Goal: Answer question/provide support

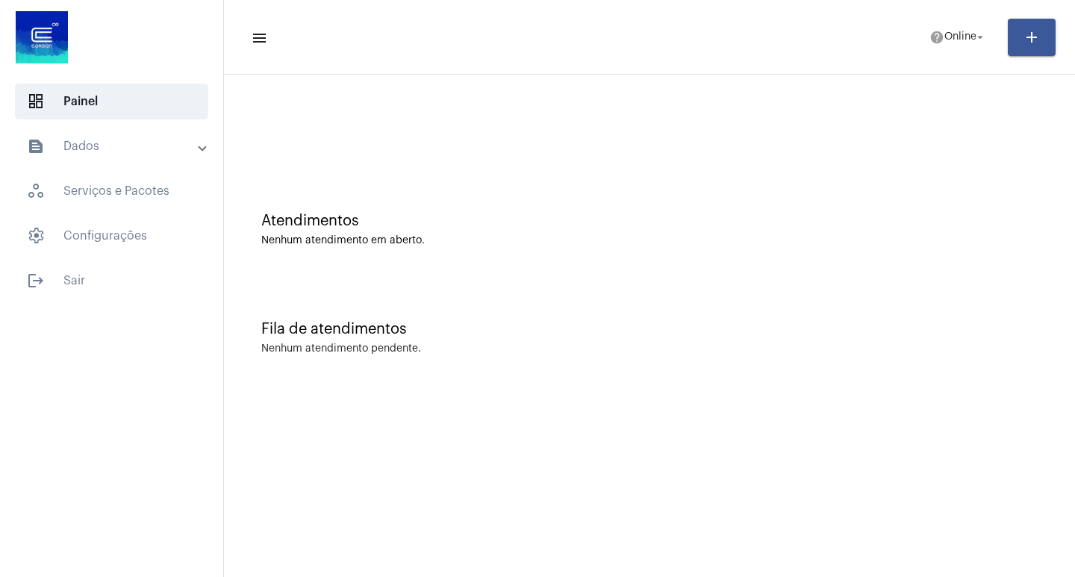
click at [969, 39] on span "Online" at bounding box center [961, 37] width 32 height 10
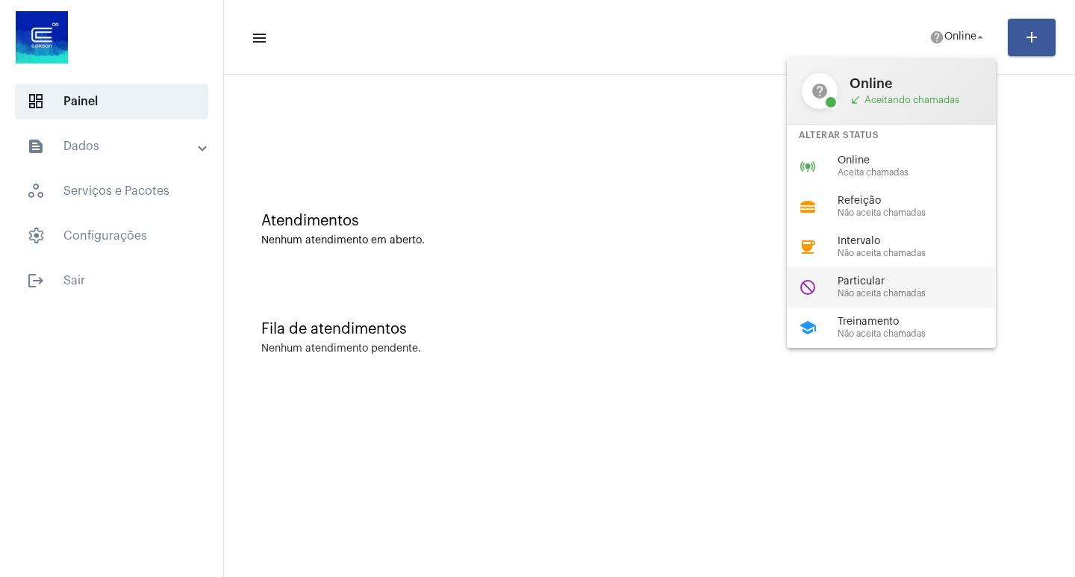
click at [928, 280] on span "Particular" at bounding box center [923, 281] width 170 height 11
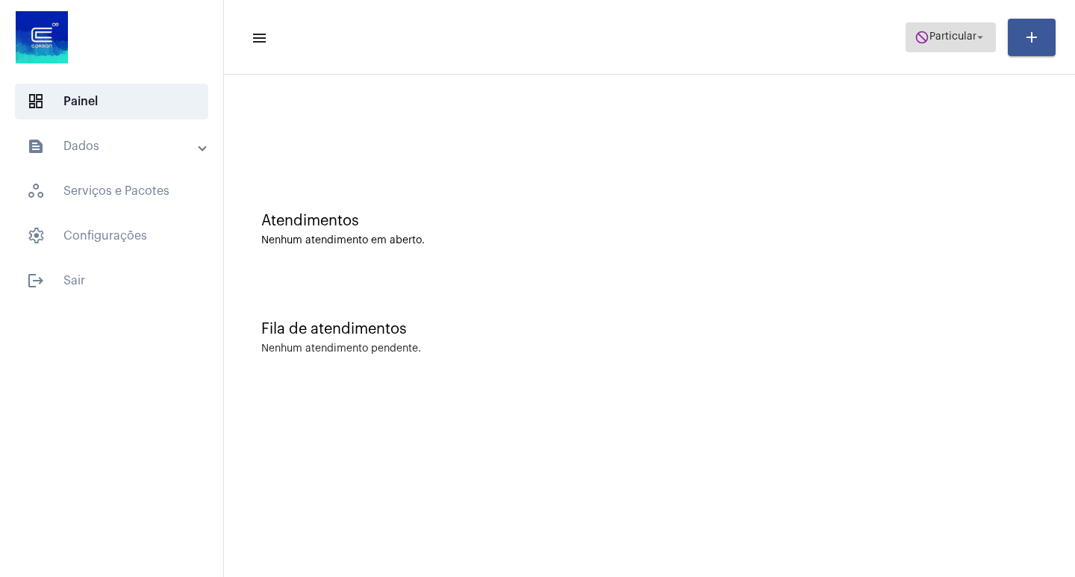
click at [917, 31] on mat-icon "do_not_disturb" at bounding box center [922, 37] width 15 height 15
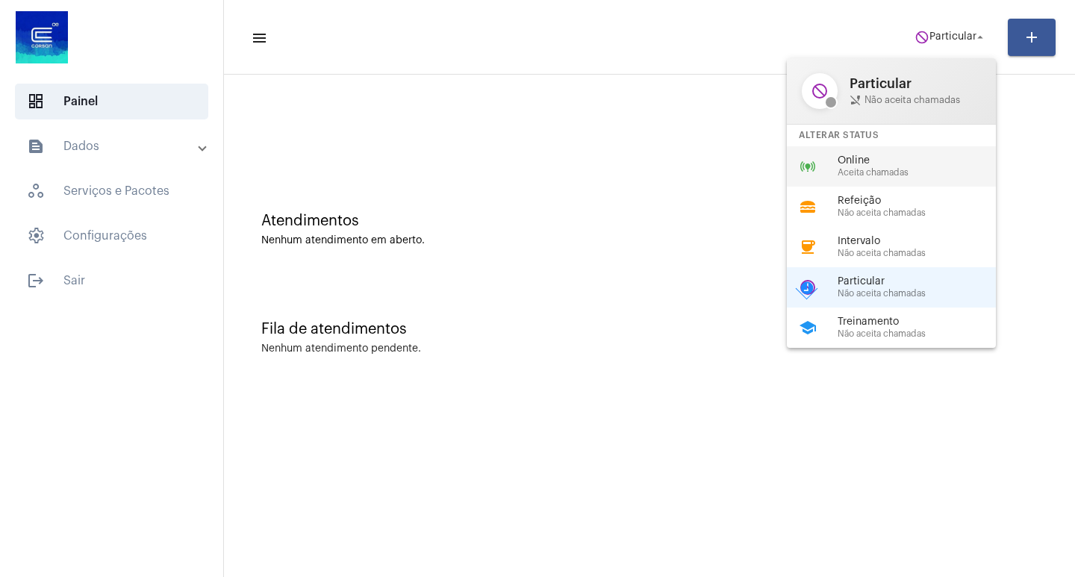
click at [922, 157] on span "Online" at bounding box center [923, 160] width 170 height 11
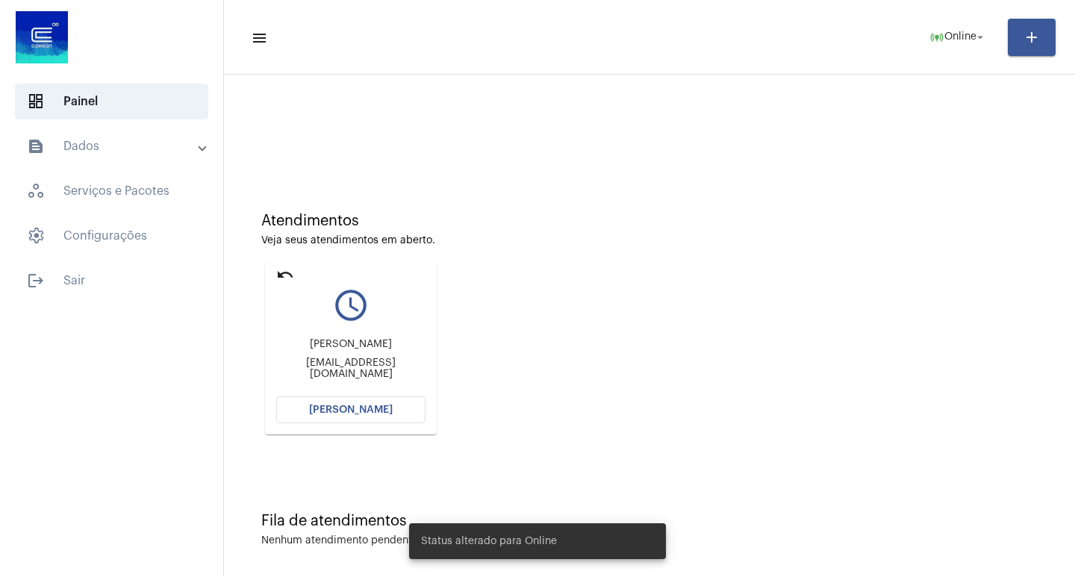
click at [373, 408] on span "[PERSON_NAME]" at bounding box center [351, 410] width 84 height 10
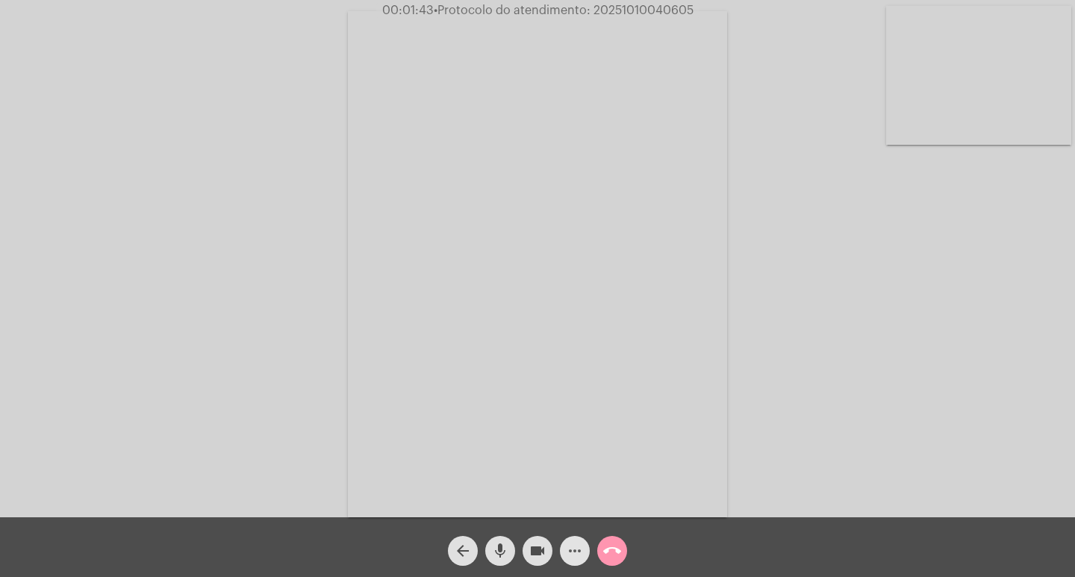
click at [580, 548] on mat-icon "more_horiz" at bounding box center [575, 551] width 18 height 18
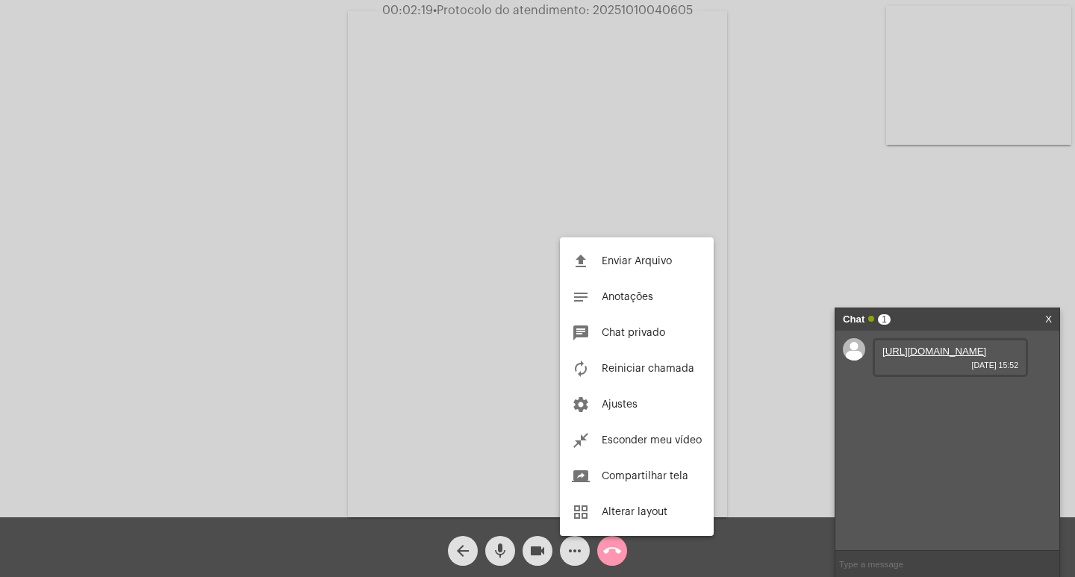
click at [760, 338] on div at bounding box center [537, 288] width 1075 height 577
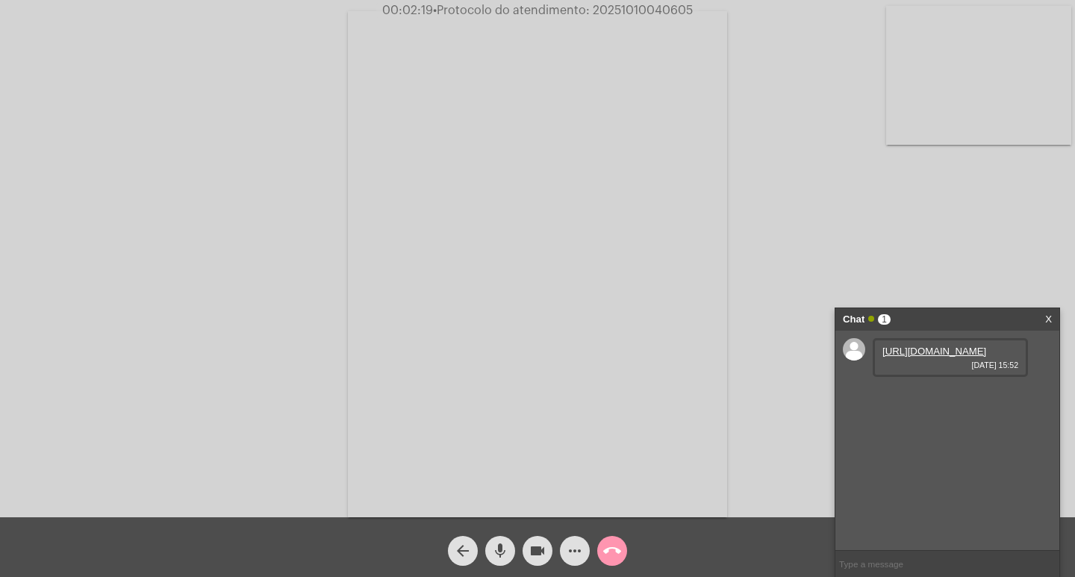
click at [892, 357] on link "[URL][DOMAIN_NAME]" at bounding box center [935, 351] width 104 height 11
click at [943, 399] on link "[URL][DOMAIN_NAME]" at bounding box center [935, 393] width 104 height 11
click at [927, 442] on link "[URL][DOMAIN_NAME]" at bounding box center [935, 436] width 104 height 11
click at [527, 542] on button "videocam" at bounding box center [538, 551] width 30 height 30
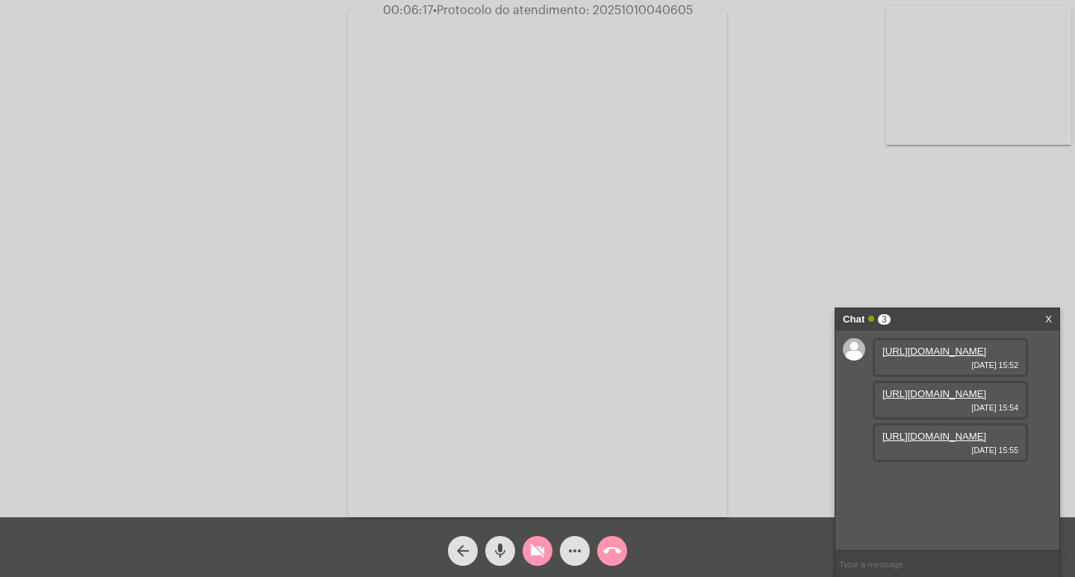
click at [527, 542] on button "videocam_off" at bounding box center [538, 551] width 30 height 30
click at [538, 556] on mat-icon "videocam" at bounding box center [538, 551] width 18 height 18
click at [538, 556] on mat-icon "videocam_off" at bounding box center [538, 551] width 18 height 18
click at [904, 485] on link "[URL][DOMAIN_NAME]" at bounding box center [935, 478] width 104 height 11
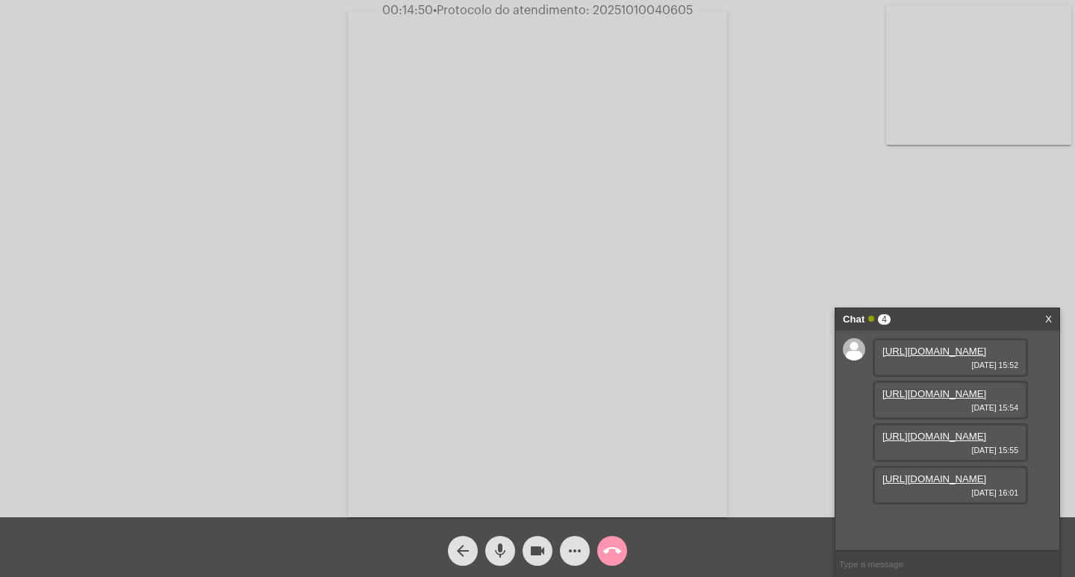
click at [575, 541] on span "more_horiz" at bounding box center [575, 551] width 18 height 30
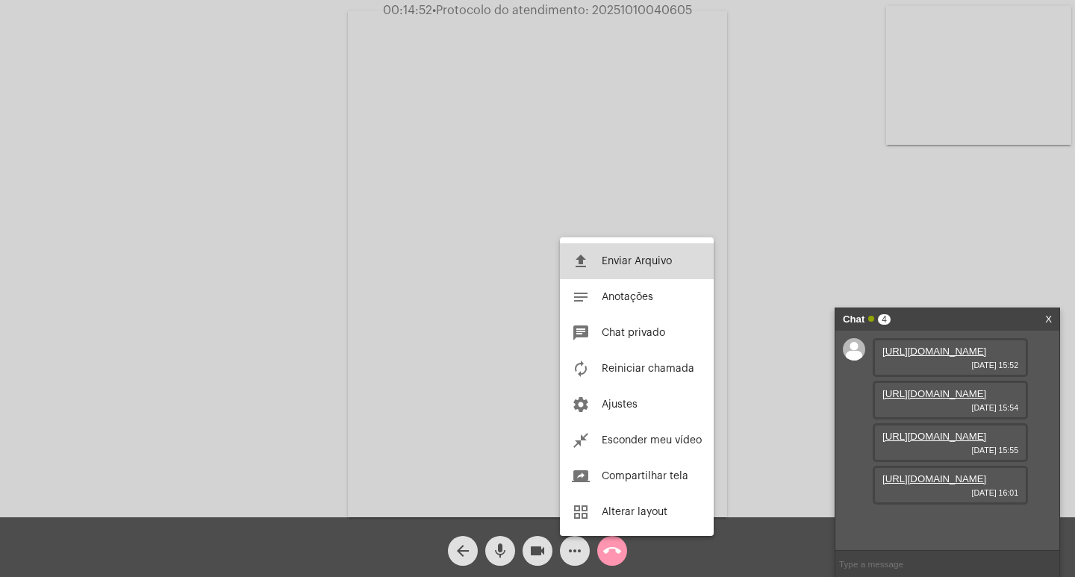
click at [595, 273] on button "file_upload Enviar Arquivo" at bounding box center [637, 261] width 154 height 36
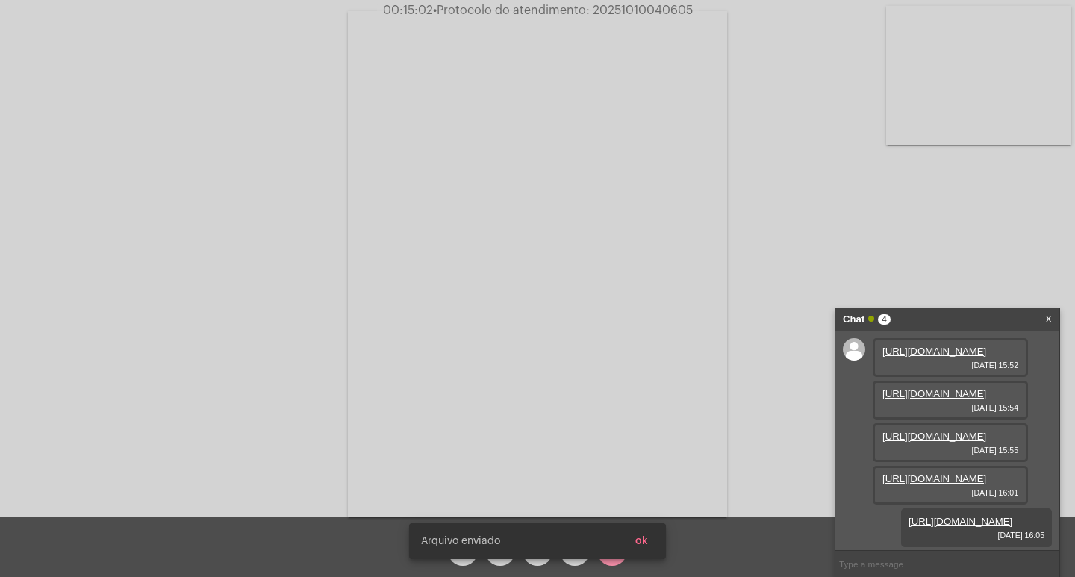
scroll to position [165, 0]
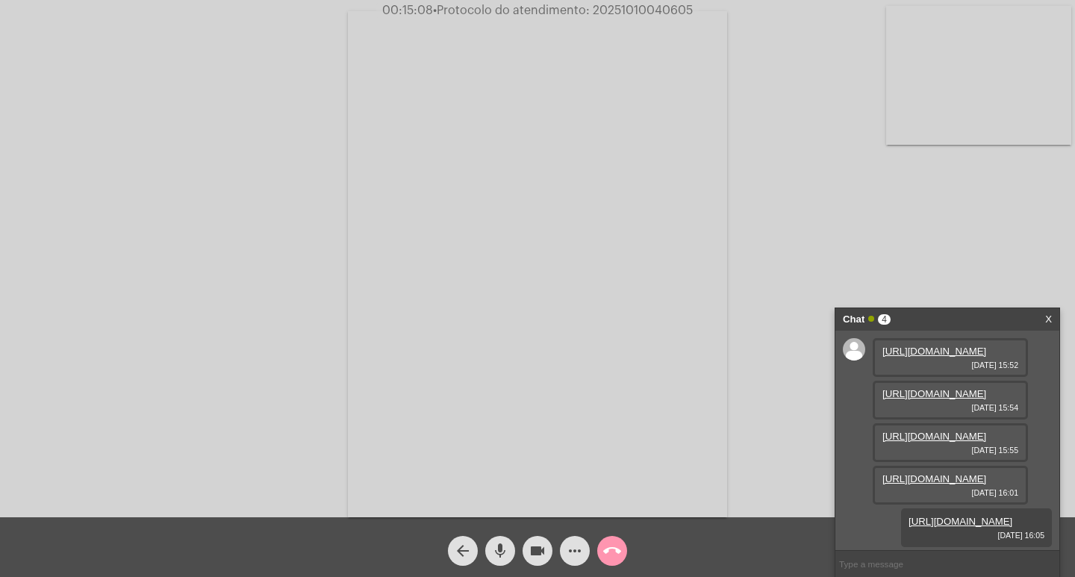
click at [634, 3] on span "00:15:08 • Protocolo do atendimento: 20251010040605" at bounding box center [537, 10] width 323 height 15
copy span "20251010040605"
click at [883, 567] on input "text" at bounding box center [948, 564] width 224 height 26
paste input "20251010040605"
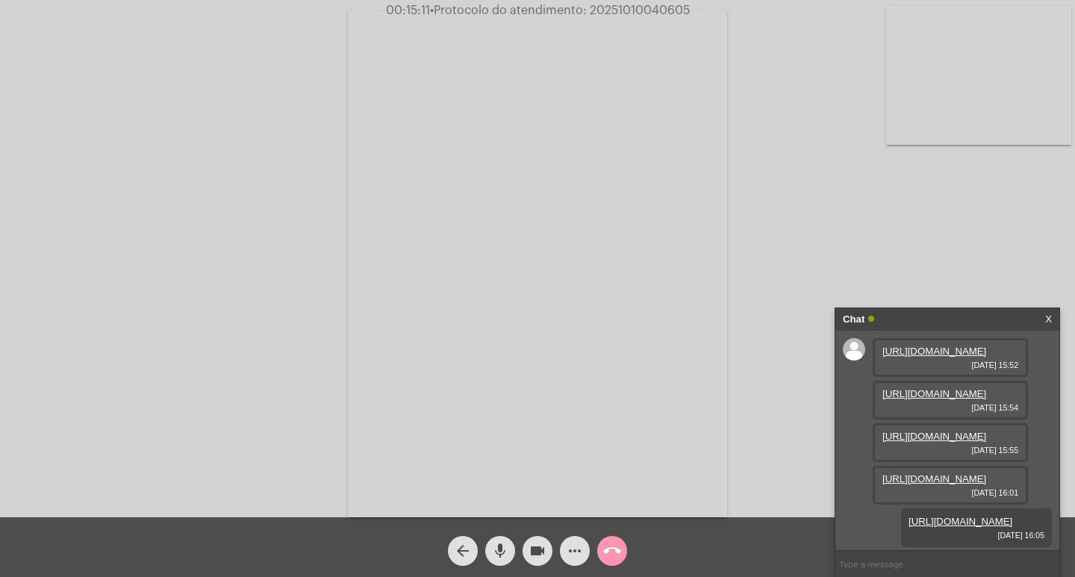
type input "20251010040605"
click at [919, 555] on input "20251010040605" at bounding box center [948, 564] width 224 height 26
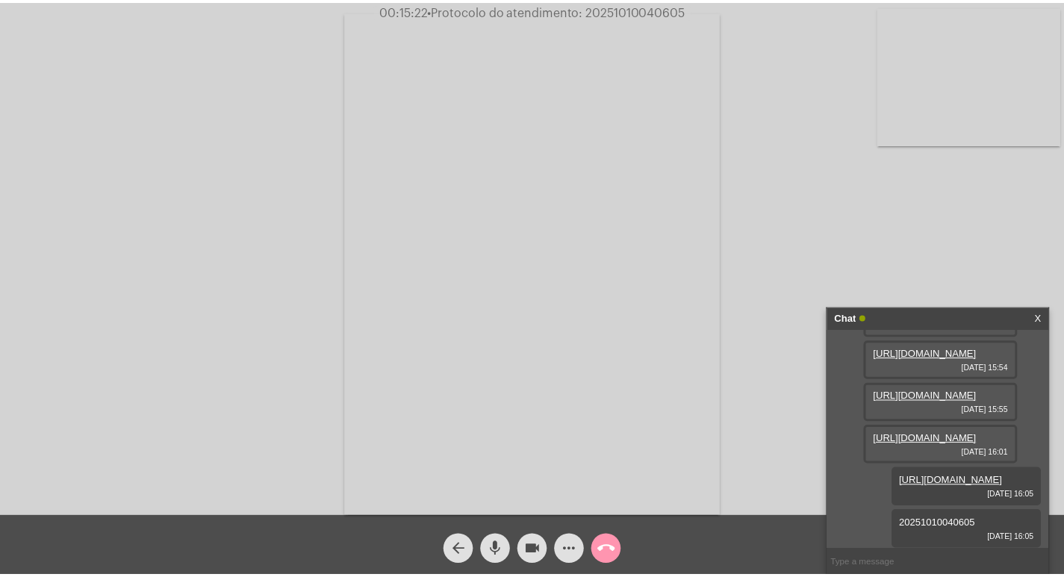
scroll to position [208, 0]
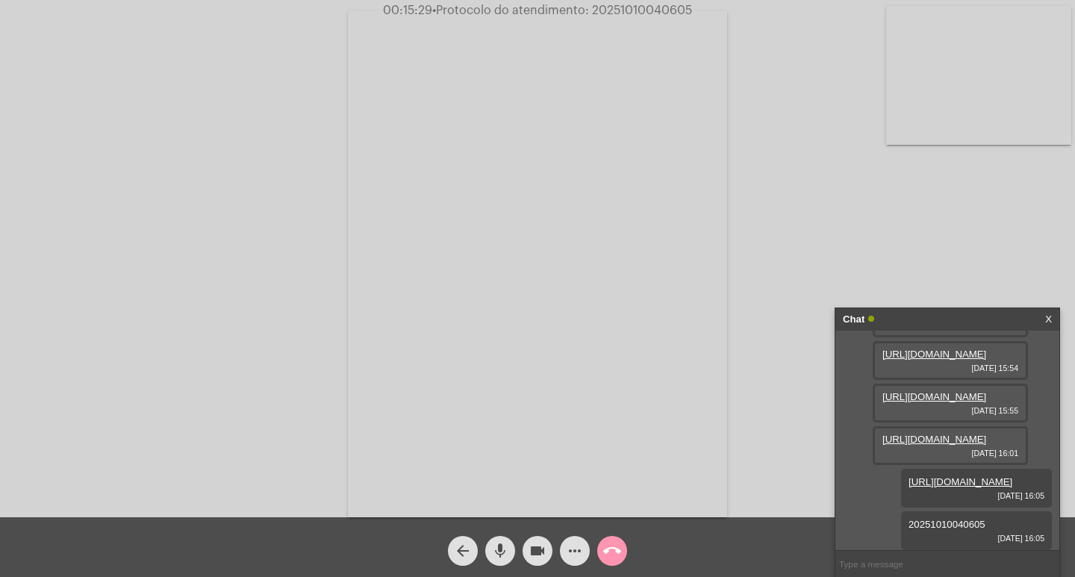
click at [968, 313] on div "Chat" at bounding box center [932, 319] width 178 height 22
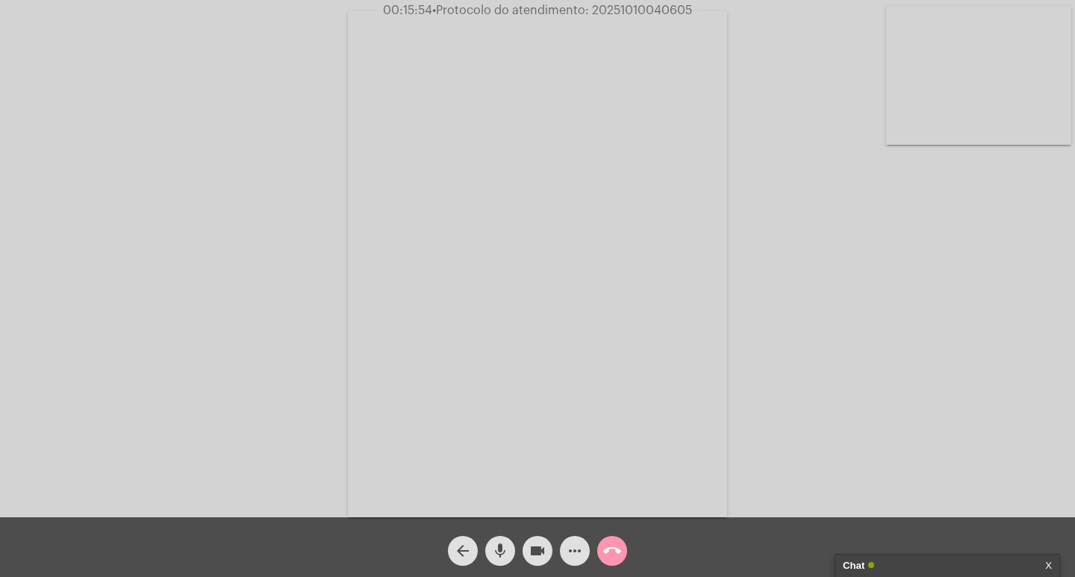
click at [542, 553] on mat-icon "videocam" at bounding box center [538, 551] width 18 height 18
click at [509, 542] on button "mic" at bounding box center [500, 551] width 30 height 30
click at [608, 544] on mat-icon "call_end" at bounding box center [612, 551] width 18 height 18
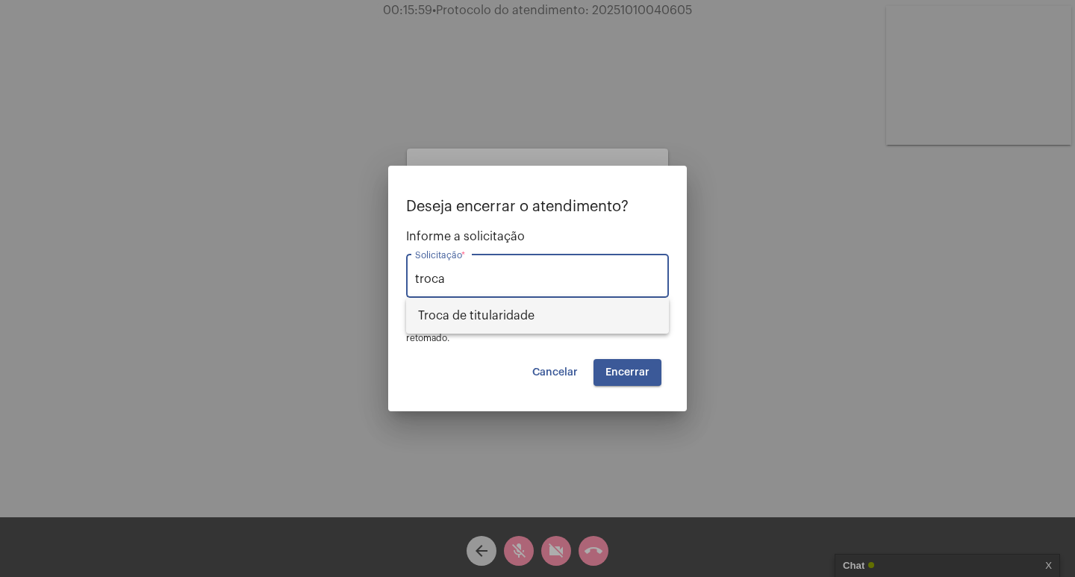
click at [494, 323] on span "Troca de titularidade" at bounding box center [537, 316] width 239 height 36
type input "Troca de titularidade"
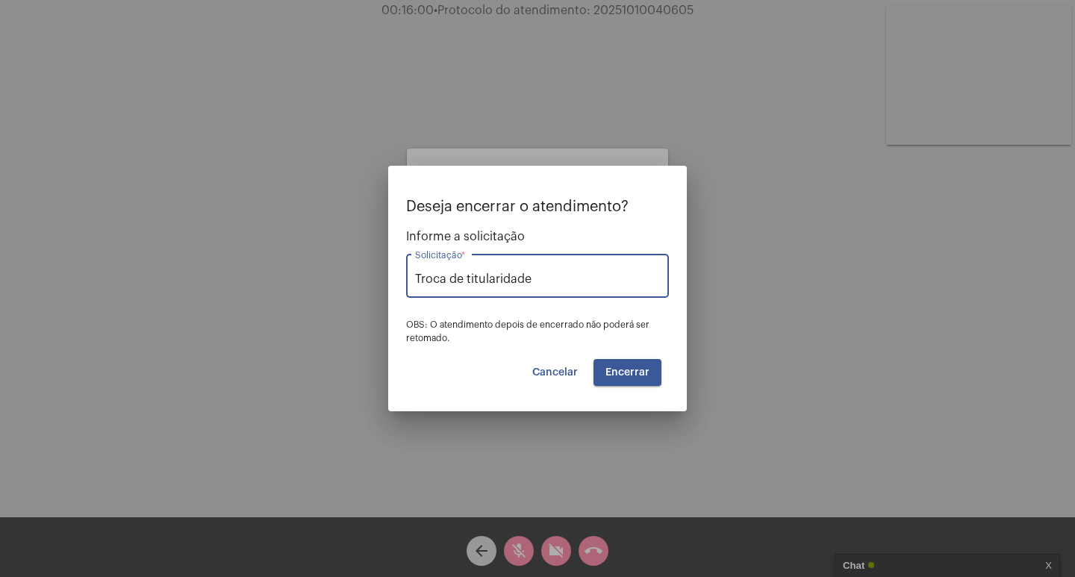
click at [618, 369] on span "Encerrar" at bounding box center [628, 372] width 44 height 10
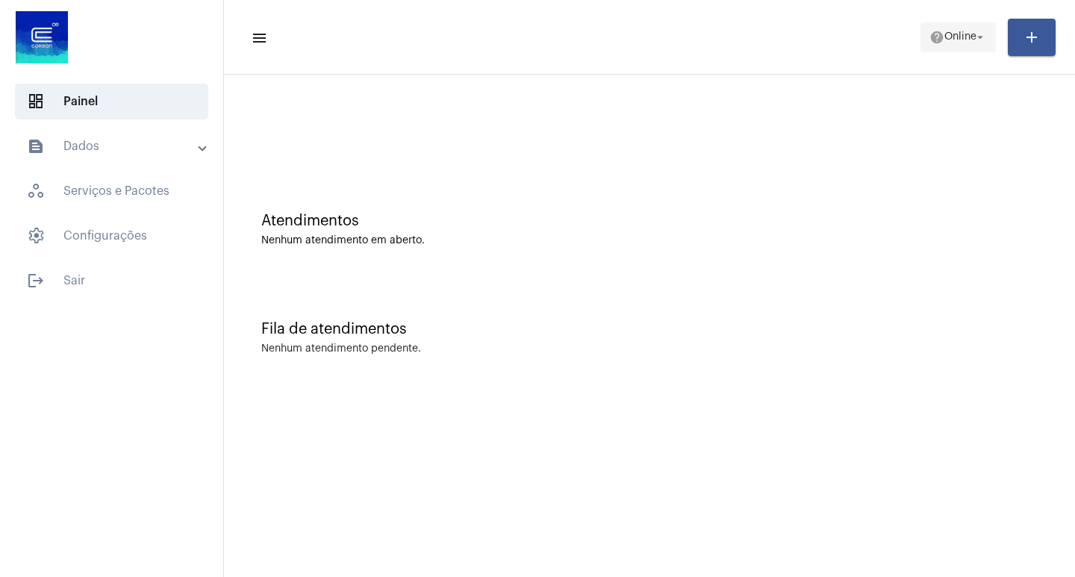
click at [960, 32] on span "Online" at bounding box center [961, 37] width 32 height 10
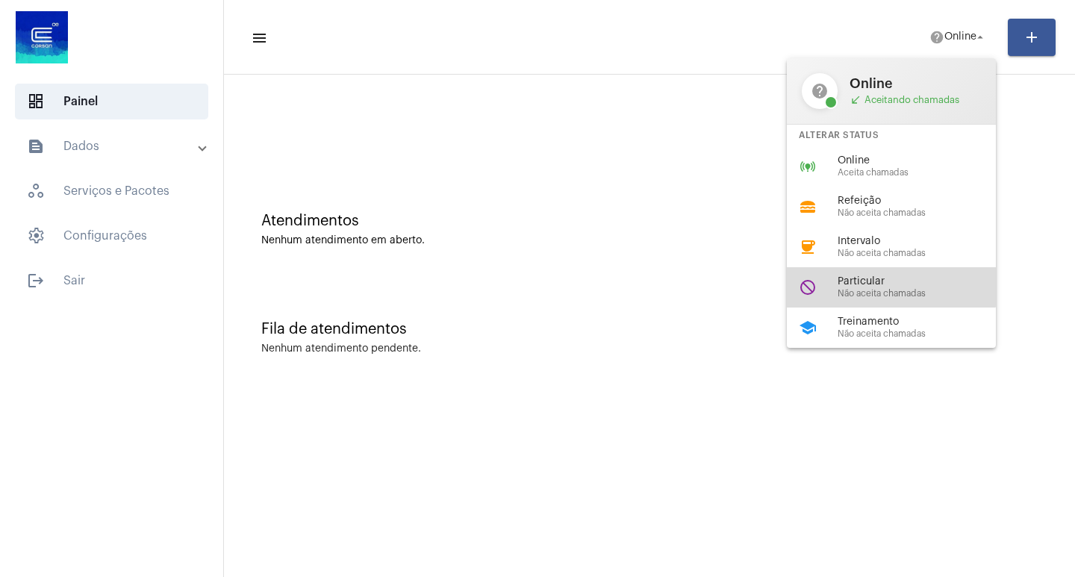
click at [853, 281] on span "Particular" at bounding box center [923, 281] width 170 height 11
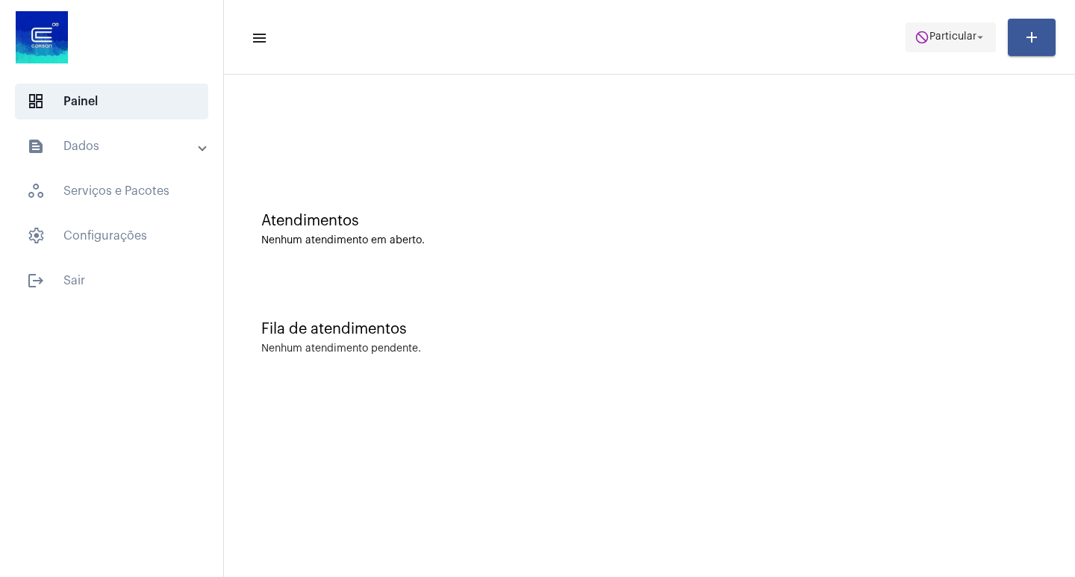
click at [948, 34] on span "Particular" at bounding box center [953, 37] width 47 height 10
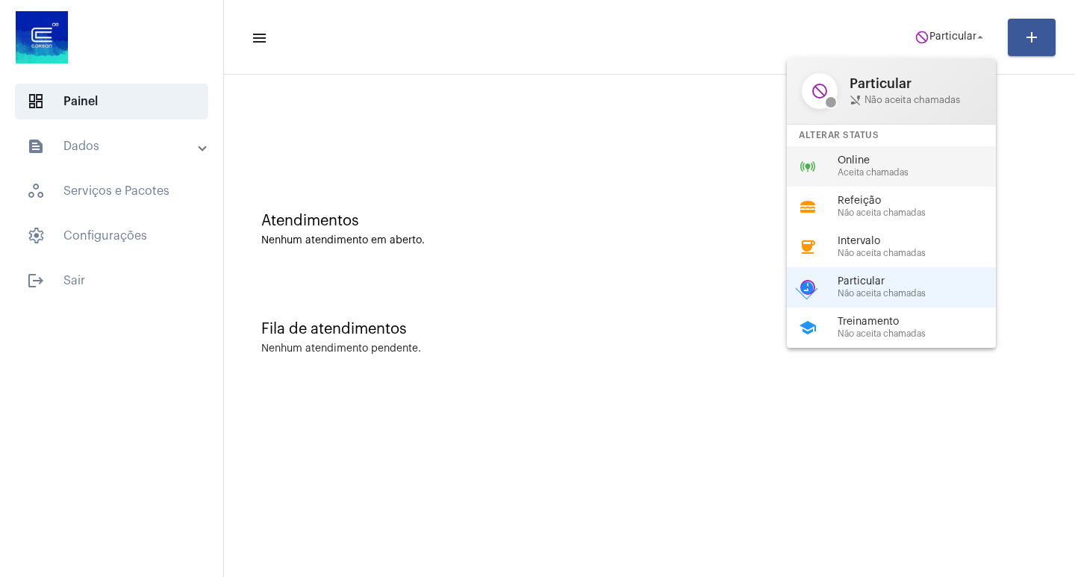
click at [869, 152] on div "online_prediction Online Aceita chamadas" at bounding box center [903, 166] width 233 height 40
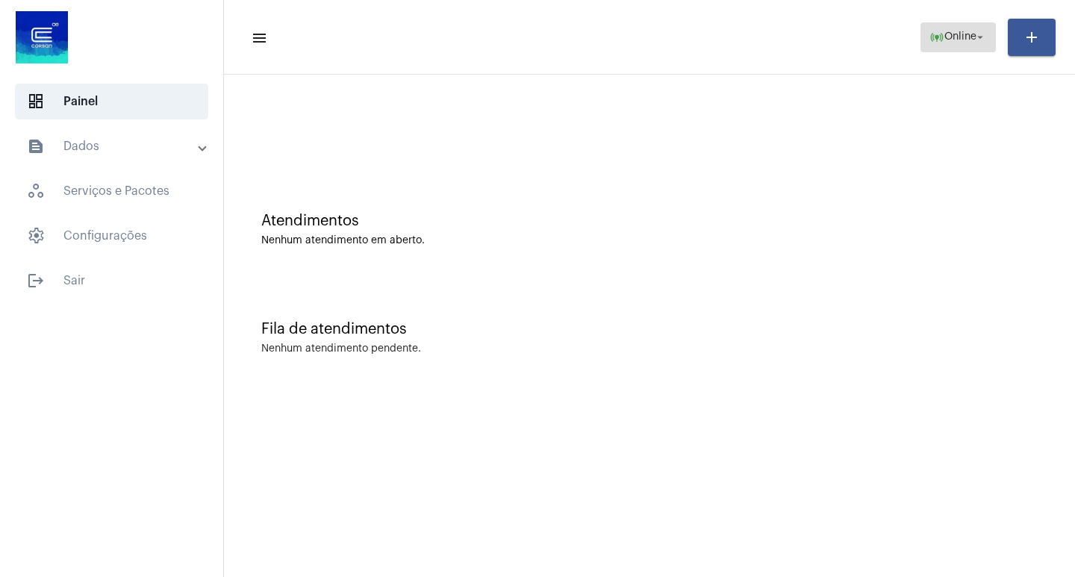
click at [947, 35] on span "Online" at bounding box center [961, 37] width 32 height 10
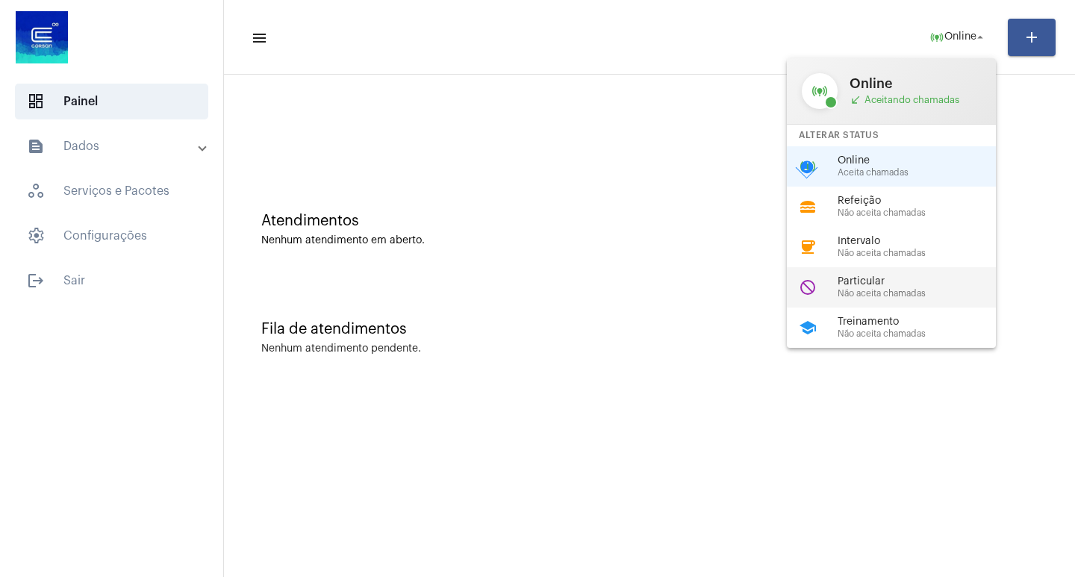
click at [827, 285] on div "do_not_disturb Particular Não aceita chamadas" at bounding box center [903, 287] width 233 height 40
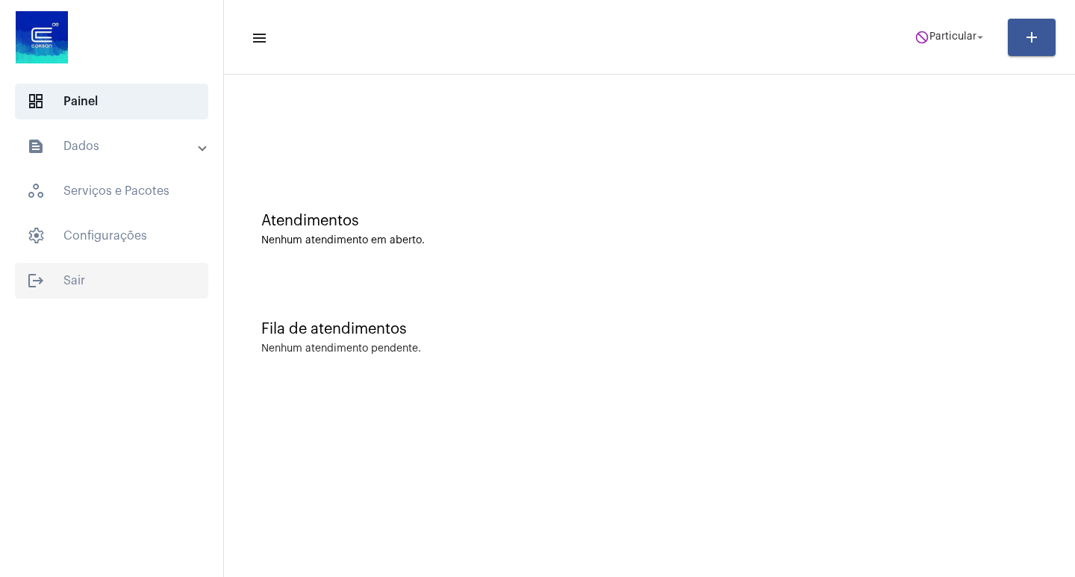
click at [114, 290] on span "logout Sair" at bounding box center [111, 281] width 193 height 36
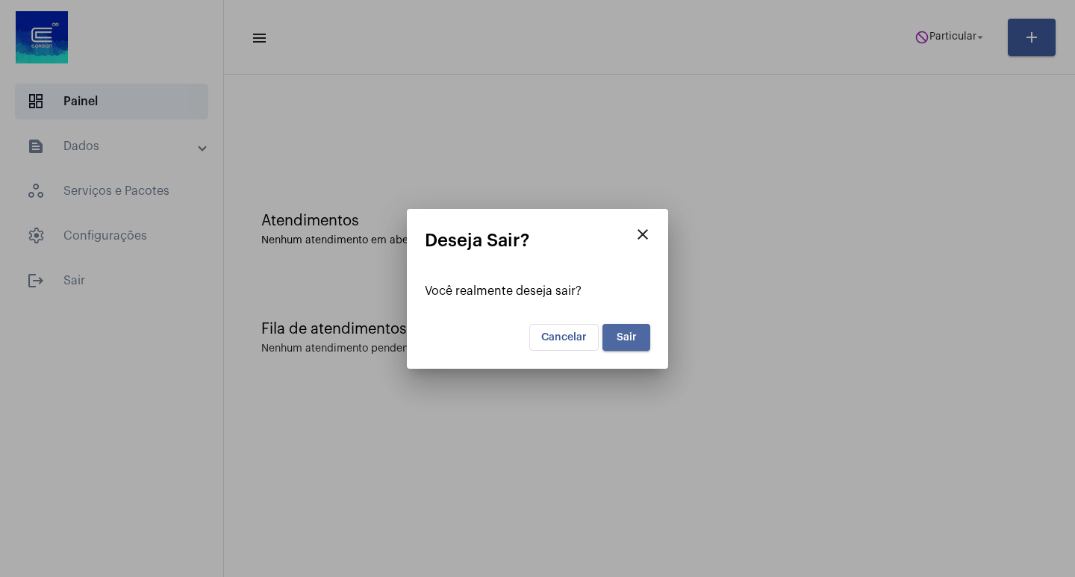
click at [638, 343] on button "Sair" at bounding box center [627, 337] width 48 height 27
